Goal: Task Accomplishment & Management: Manage account settings

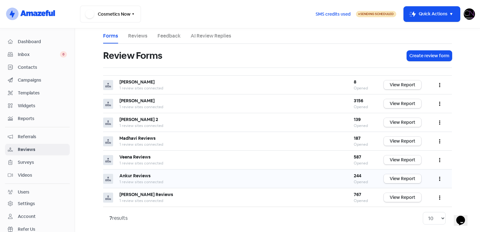
drag, startPoint x: 0, startPoint y: 0, endPoint x: 440, endPoint y: 179, distance: 474.5
click at [440, 179] on button "button" at bounding box center [440, 178] width 12 height 15
click at [404, 205] on link "Edit" at bounding box center [419, 207] width 53 height 13
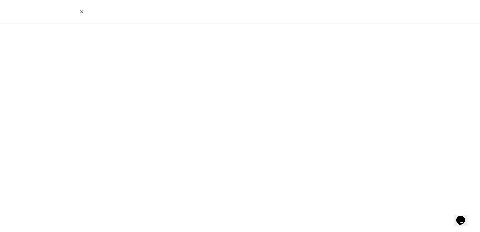
select select "7"
select select "4"
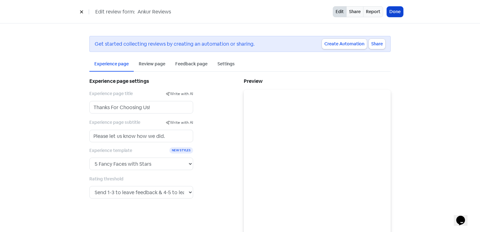
click at [398, 10] on button "Done" at bounding box center [395, 12] width 16 height 10
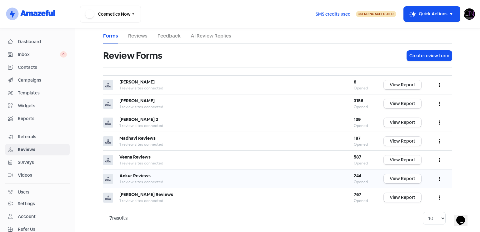
click at [440, 177] on button "button" at bounding box center [440, 178] width 12 height 15
click at [410, 194] on link "Preview" at bounding box center [419, 194] width 53 height 13
click at [398, 193] on link "View Report" at bounding box center [403, 197] width 38 height 9
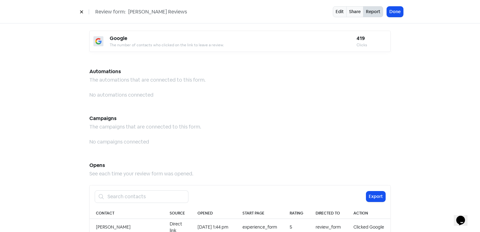
scroll to position [548, 0]
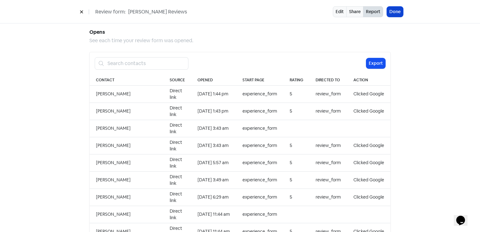
click at [391, 15] on button "Done" at bounding box center [395, 12] width 16 height 10
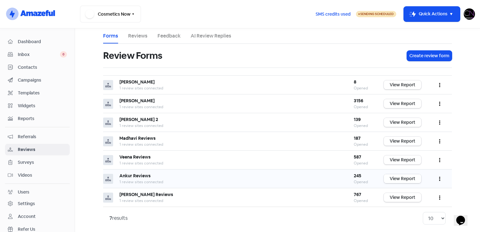
click at [404, 176] on link "View Report" at bounding box center [403, 178] width 38 height 9
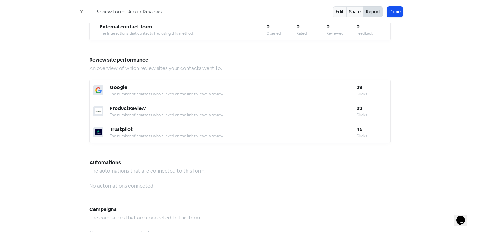
scroll to position [548, 0]
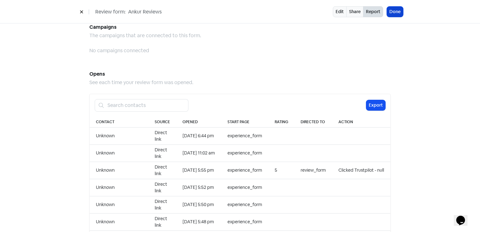
click at [399, 11] on button "Done" at bounding box center [395, 12] width 16 height 10
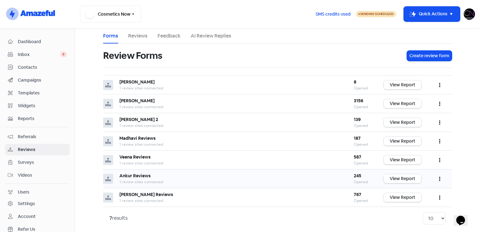
click at [410, 179] on link "View Report" at bounding box center [403, 178] width 38 height 9
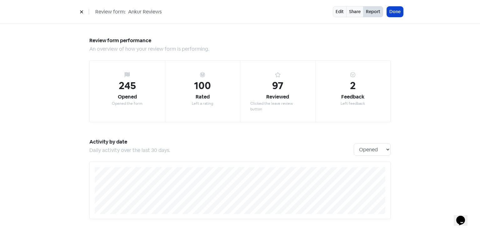
click at [394, 14] on button "Done" at bounding box center [395, 12] width 16 height 10
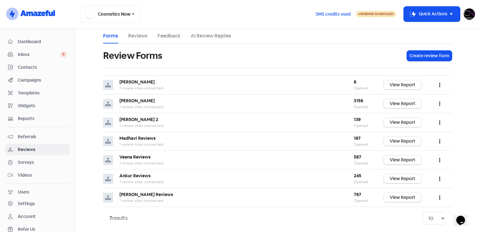
click at [139, 36] on link "Reviews" at bounding box center [137, 36] width 19 height 8
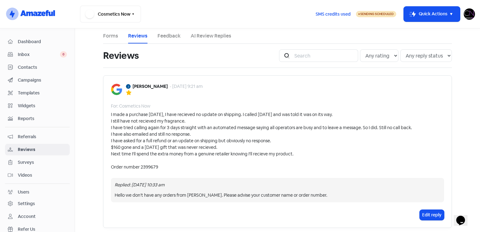
click at [37, 38] on span "Dashboard" at bounding box center [42, 41] width 49 height 7
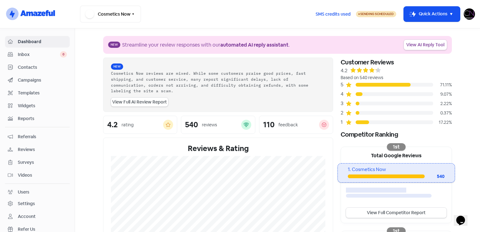
click at [42, 152] on link "Reviews" at bounding box center [37, 150] width 65 height 12
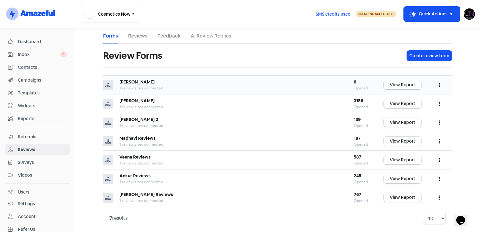
click at [411, 86] on link "View Report" at bounding box center [403, 84] width 38 height 9
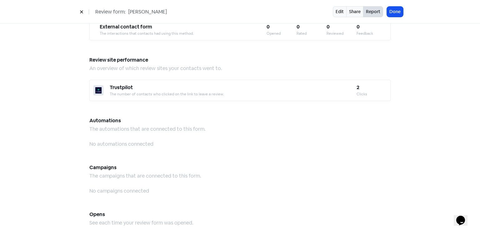
scroll to position [548, 0]
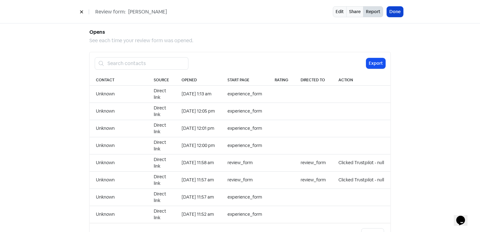
click at [395, 12] on button "Done" at bounding box center [395, 12] width 16 height 10
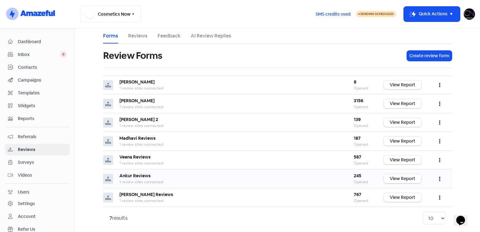
click at [405, 179] on link "View Report" at bounding box center [403, 178] width 38 height 9
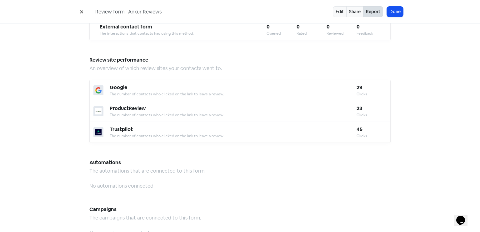
scroll to position [548, 0]
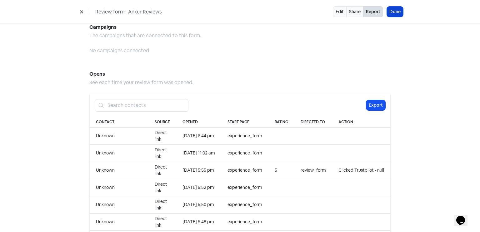
click at [395, 9] on button "Done" at bounding box center [395, 12] width 16 height 10
